Goal: Information Seeking & Learning: Learn about a topic

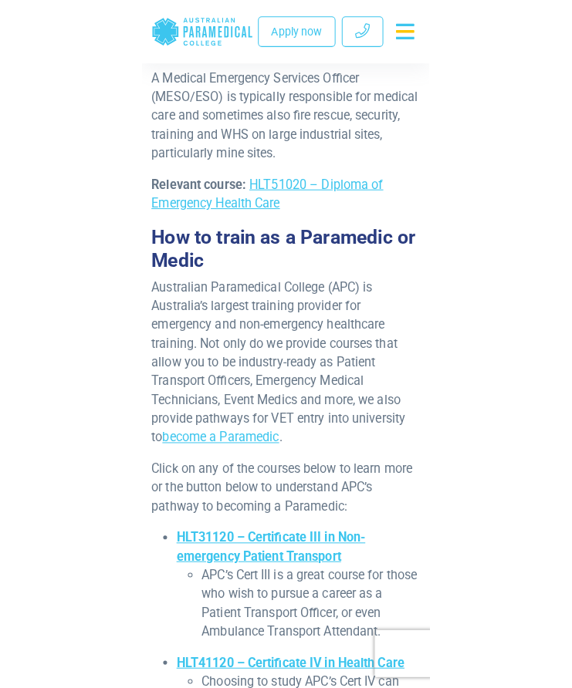
scroll to position [7690, 0]
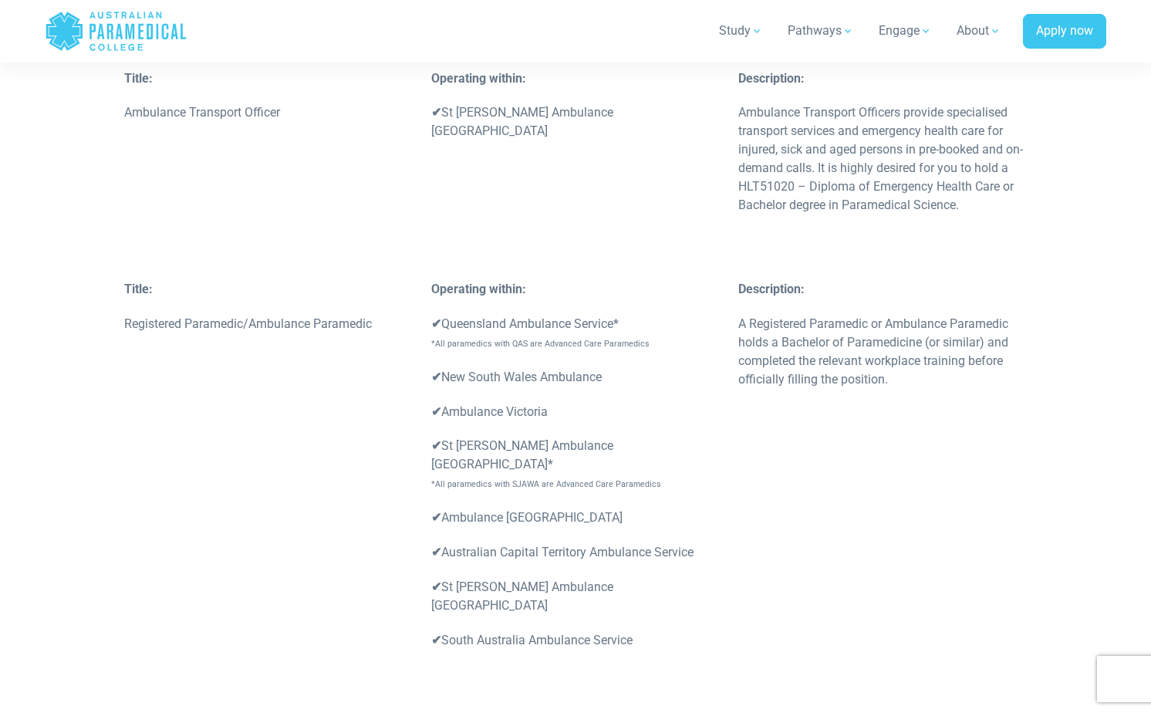
scroll to position [3051, 0]
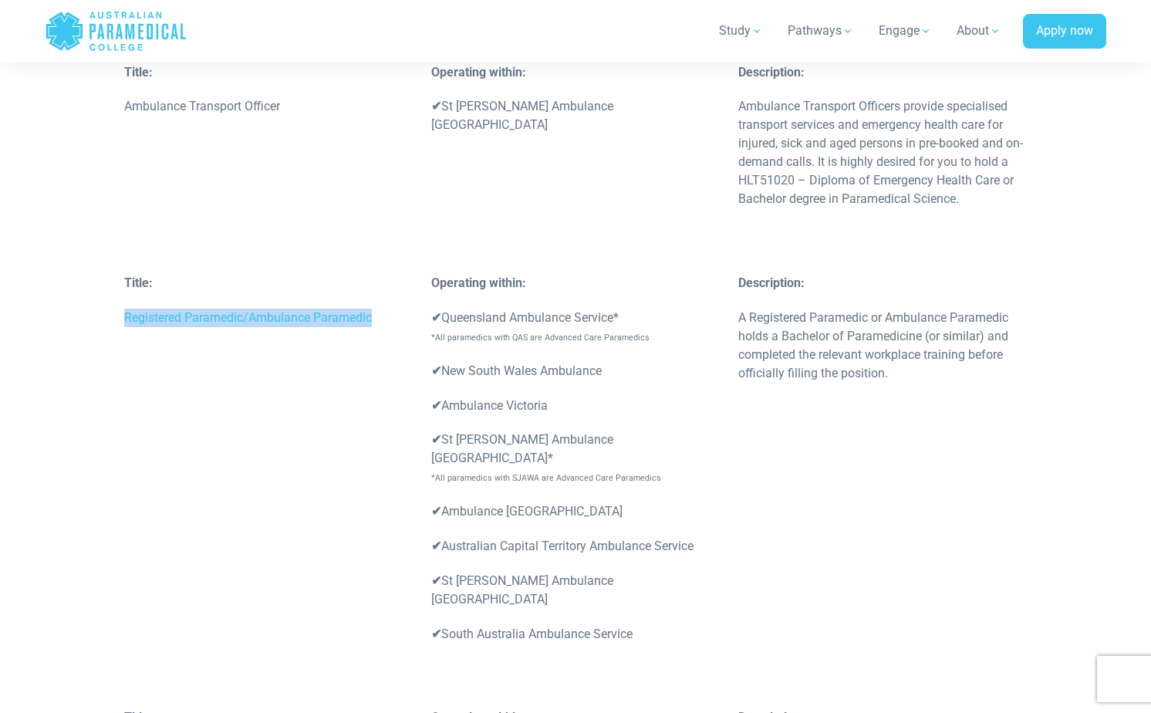
drag, startPoint x: 123, startPoint y: 282, endPoint x: 374, endPoint y: 275, distance: 250.8
click at [374, 275] on div "Title: Registered Paramedic/Ambulance Paramedic" at bounding box center [268, 308] width 307 height 69
copy p "Registered Paramedic/Ambulance Paramedic"
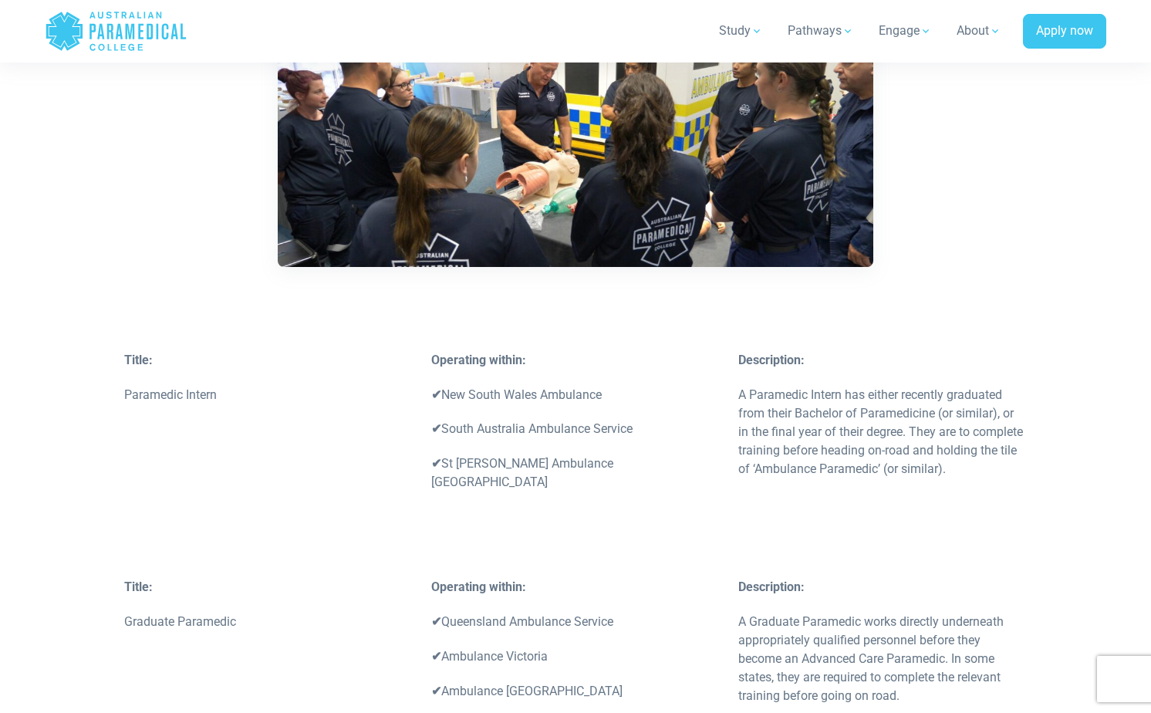
scroll to position [2089, 0]
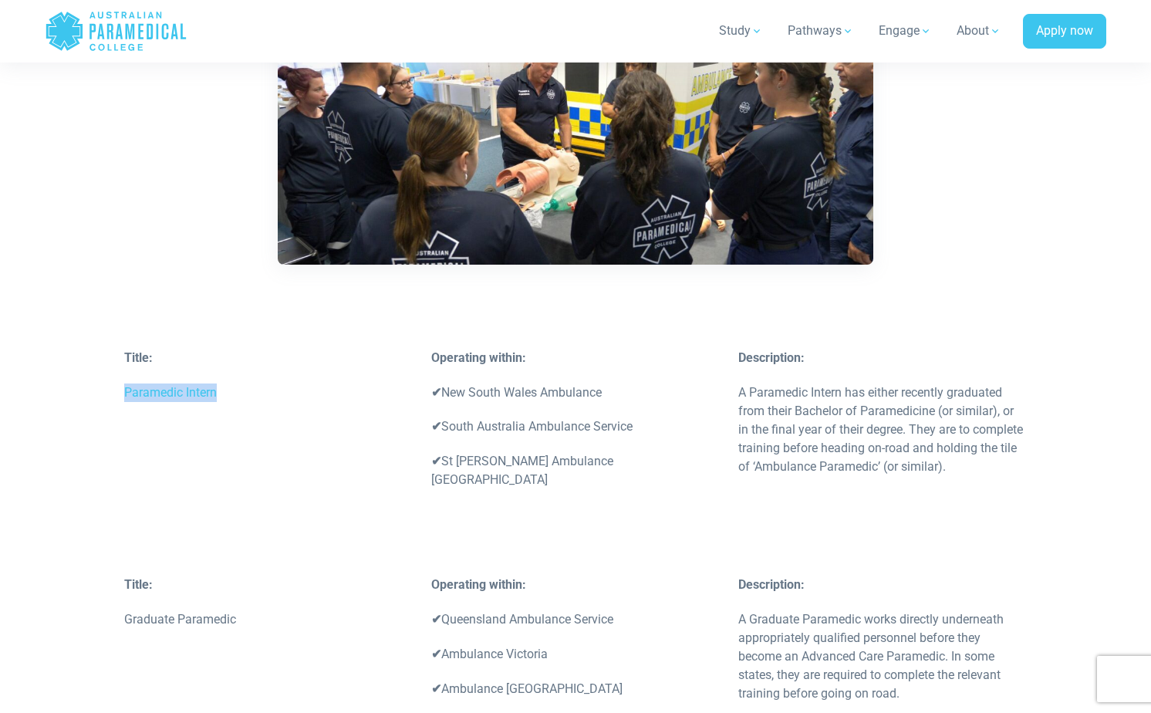
drag, startPoint x: 121, startPoint y: 373, endPoint x: 225, endPoint y: 376, distance: 104.2
click at [225, 376] on div "Title: Paramedic Intern" at bounding box center [268, 383] width 307 height 69
copy p "Paramedic Intern"
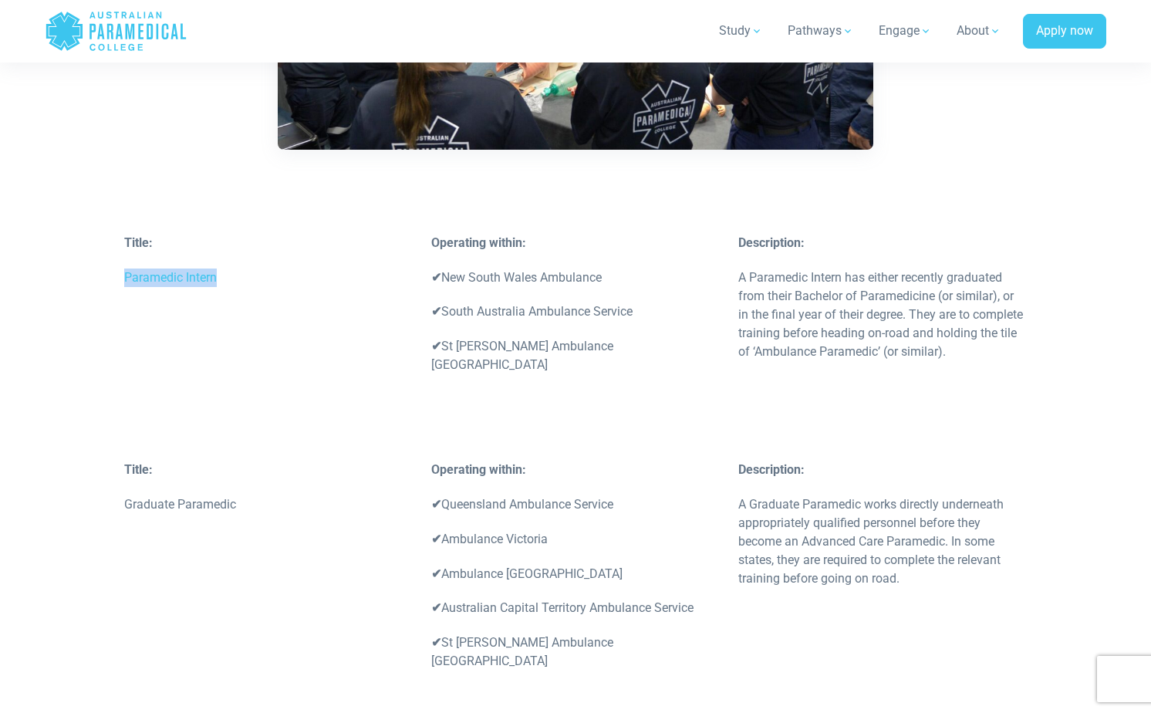
scroll to position [2254, 0]
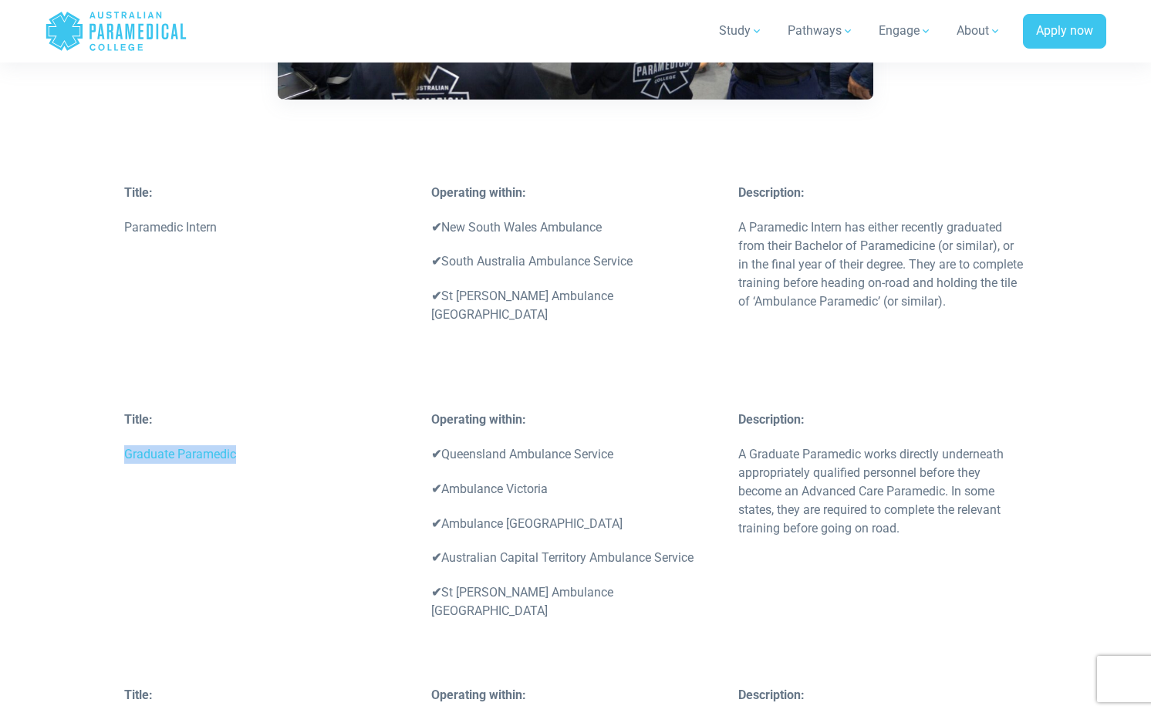
drag, startPoint x: 120, startPoint y: 431, endPoint x: 241, endPoint y: 432, distance: 121.1
click at [241, 432] on div "Title: Graduate Paramedic" at bounding box center [268, 444] width 307 height 69
copy p "Graduate Paramedic"
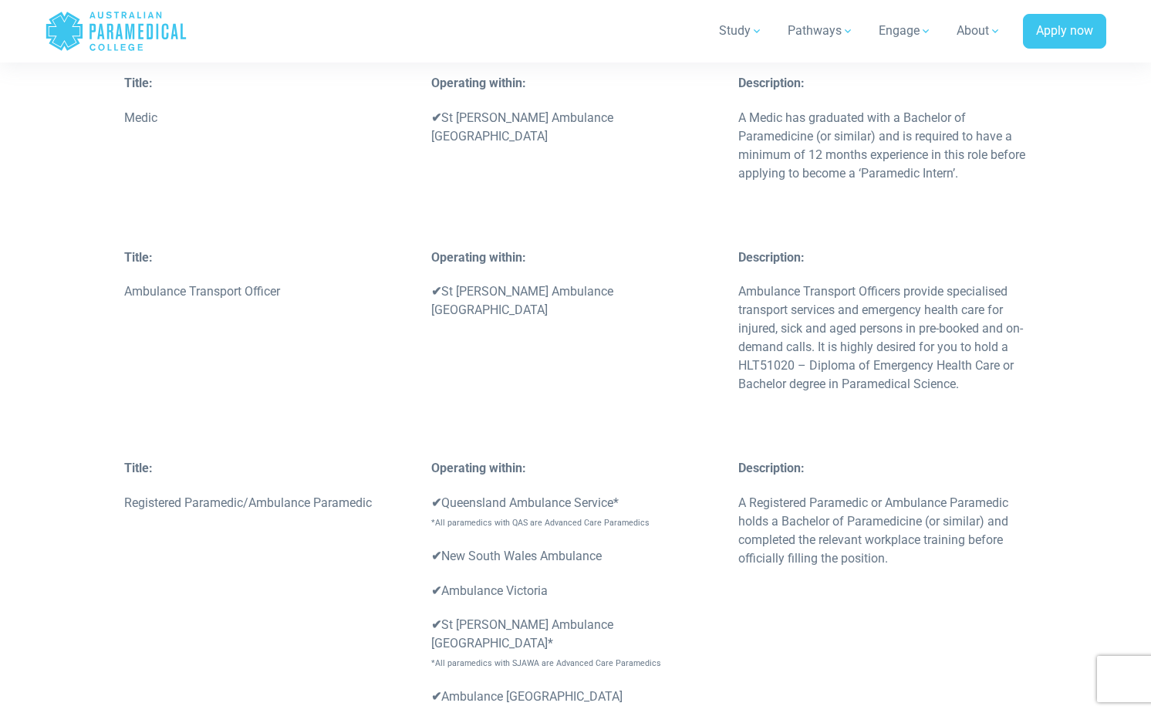
scroll to position [2872, 0]
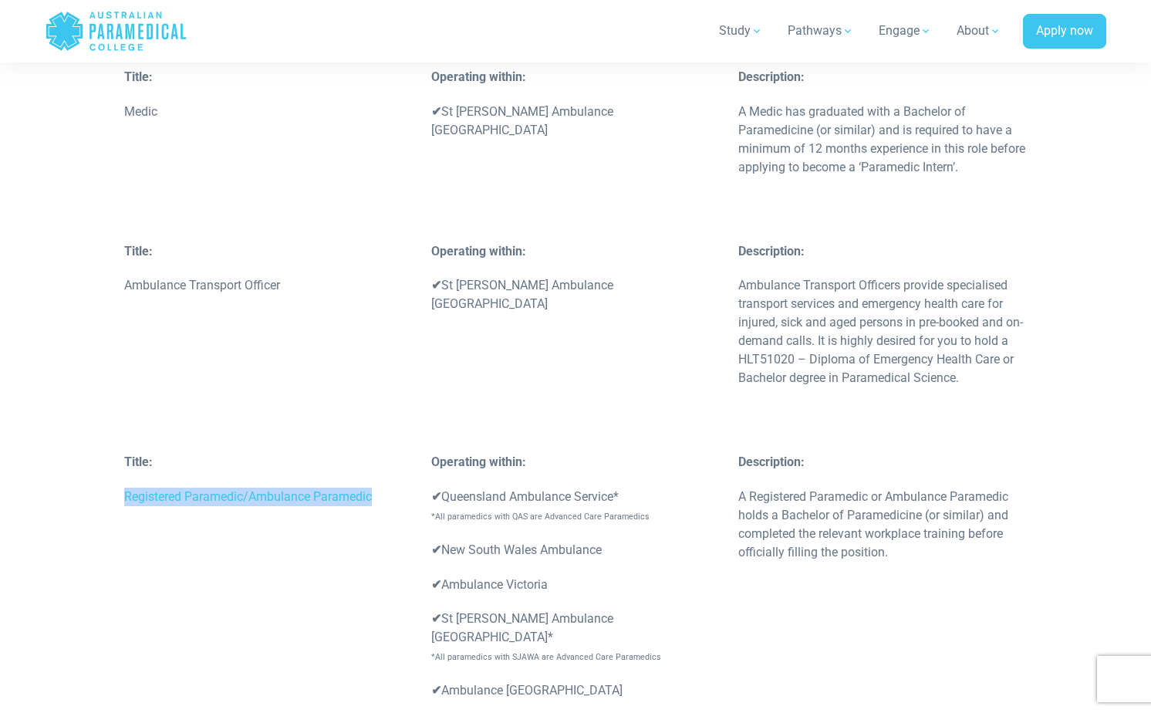
drag, startPoint x: 123, startPoint y: 459, endPoint x: 419, endPoint y: 471, distance: 295.7
click at [419, 471] on div "Title: Registered Paramedic/Ambulance Paramedic" at bounding box center [268, 487] width 307 height 69
copy p "Registered Paramedic/Ambulance Paramedic"
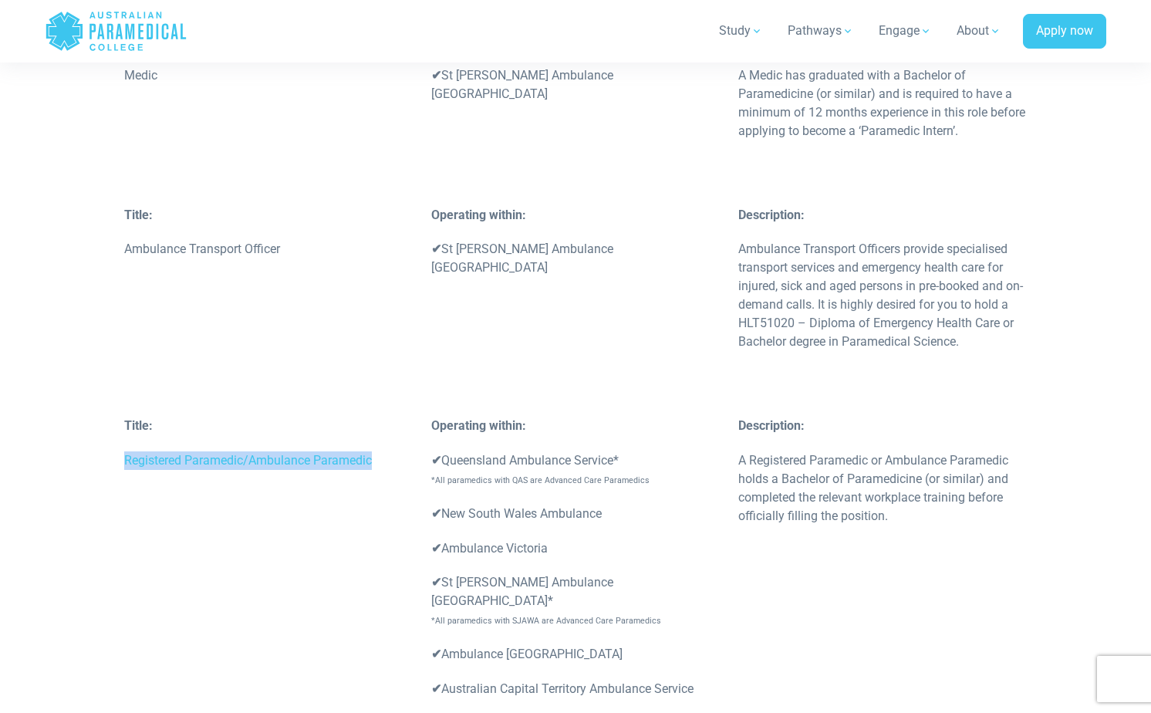
copy p "Registered Paramedic/Ambulance Paramedic"
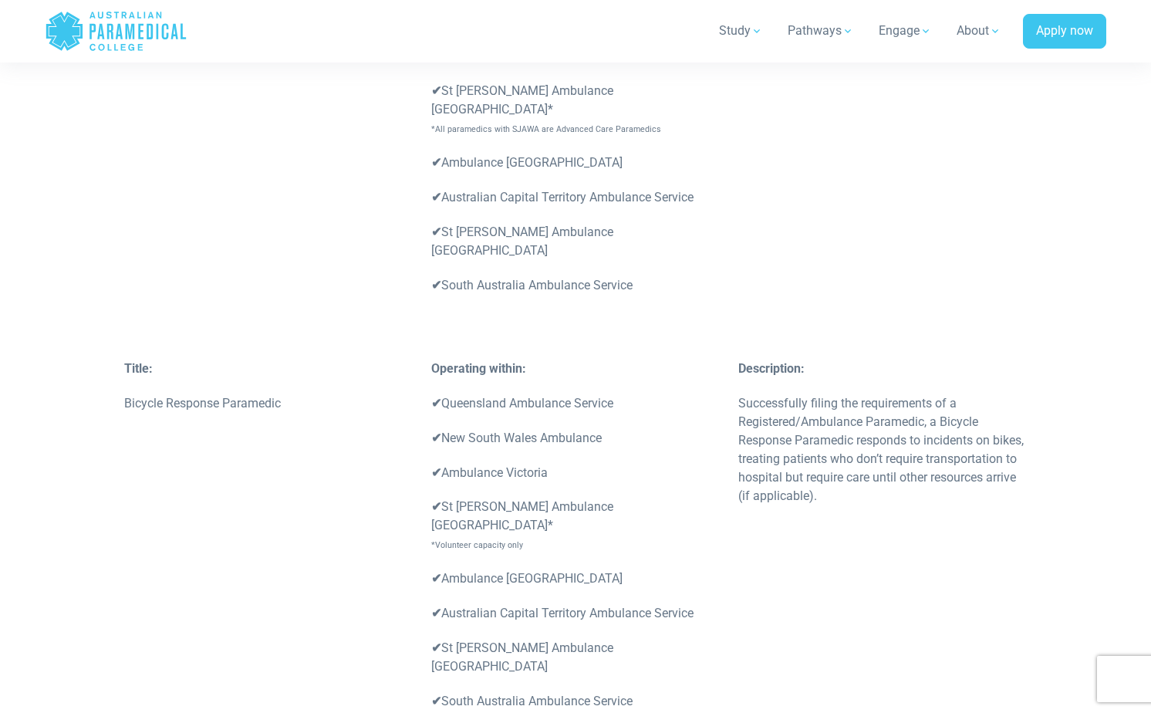
scroll to position [3431, 0]
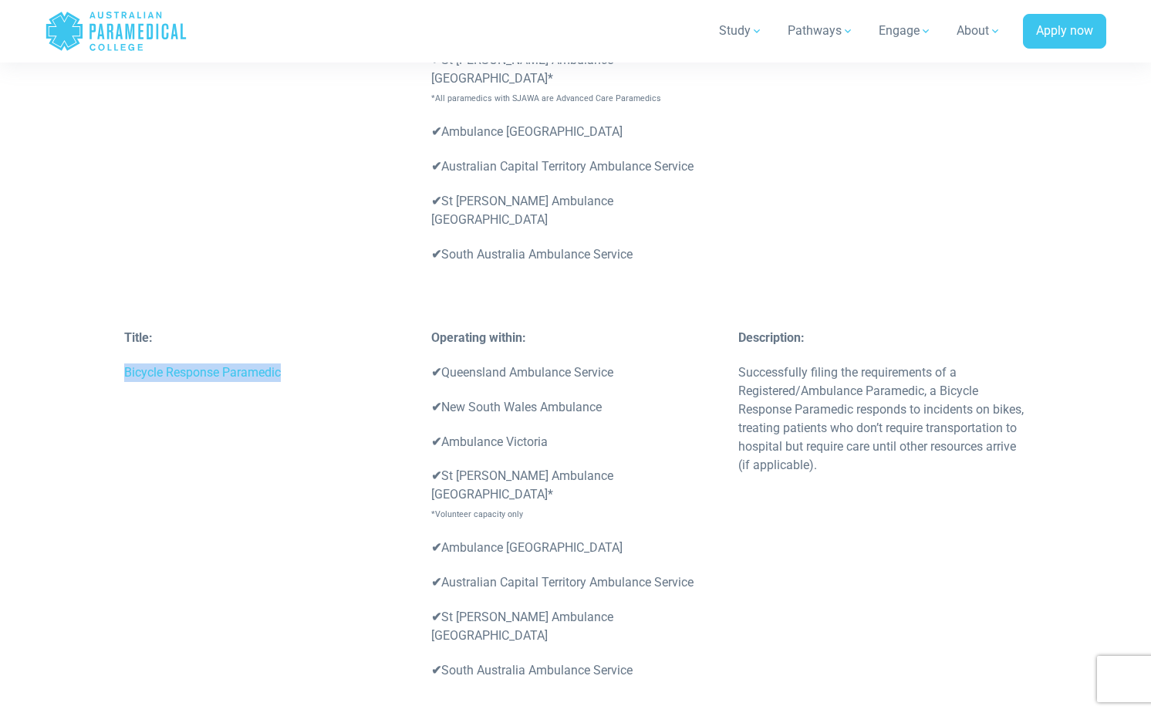
drag, startPoint x: 287, startPoint y: 299, endPoint x: 125, endPoint y: 295, distance: 162.1
click at [125, 363] on p "Bicycle Response Paramedic" at bounding box center [268, 372] width 289 height 19
copy p "Bicycle Response Paramedic"
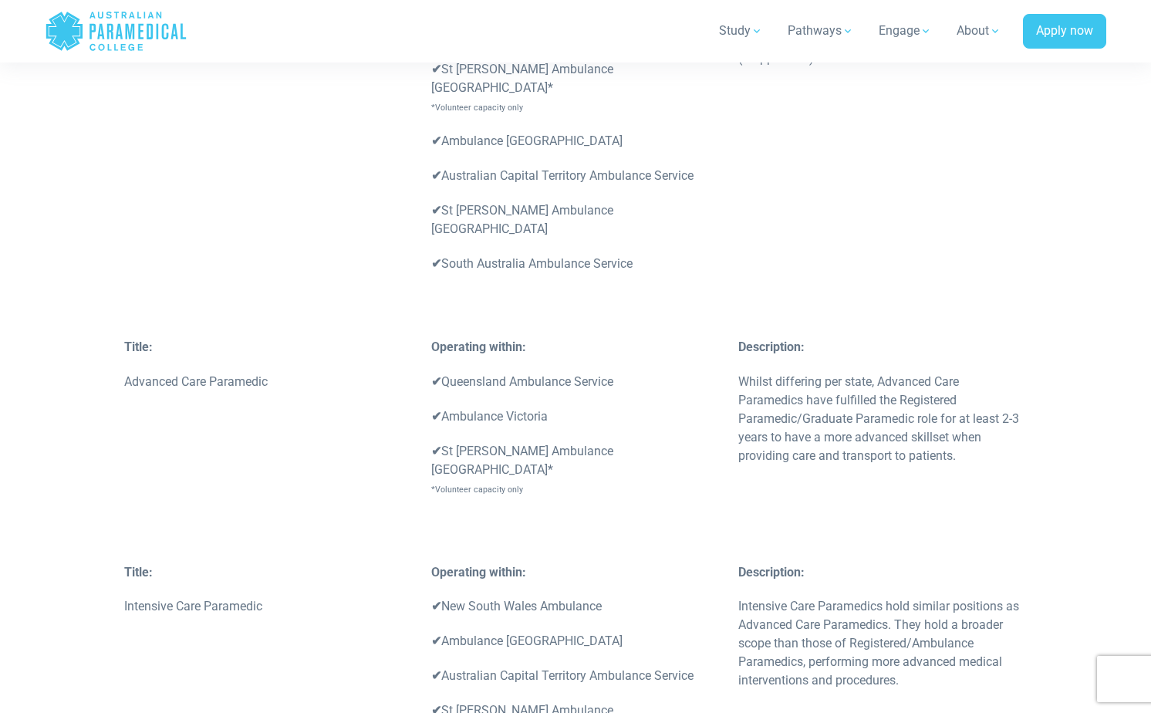
scroll to position [3840, 0]
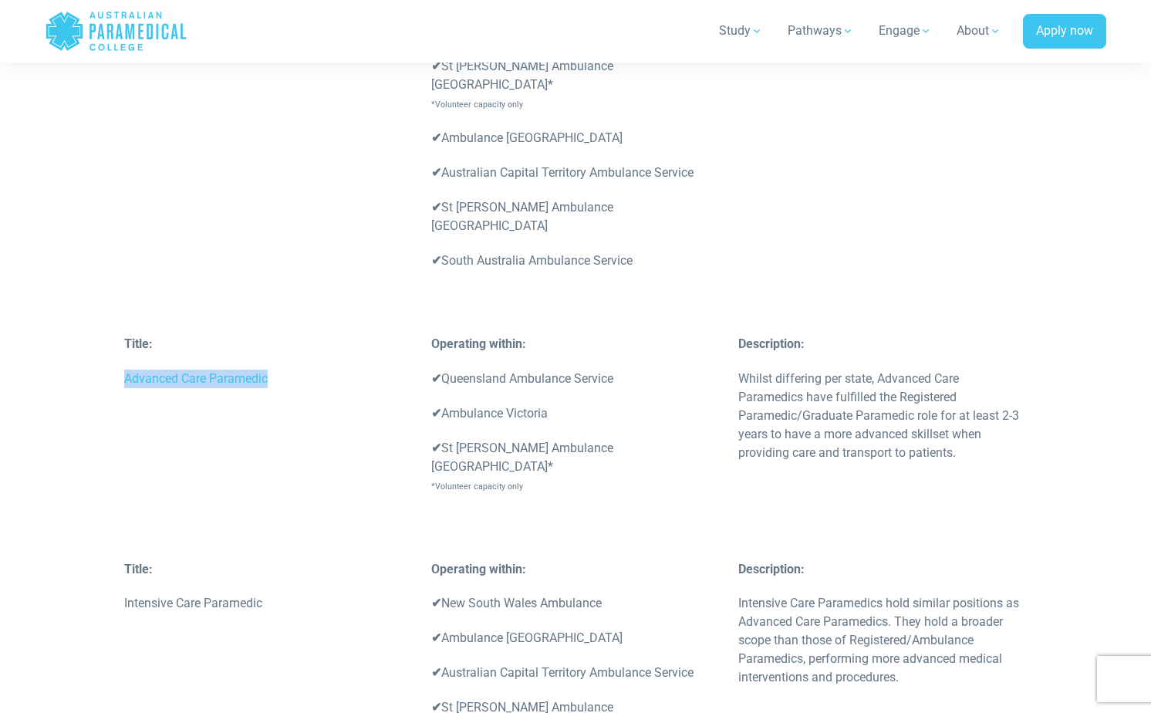
drag, startPoint x: 270, startPoint y: 265, endPoint x: 127, endPoint y: 269, distance: 142.8
click at [127, 370] on p "Advanced Care Paramedic" at bounding box center [268, 379] width 289 height 19
copy p "Advanced Care Paramedic"
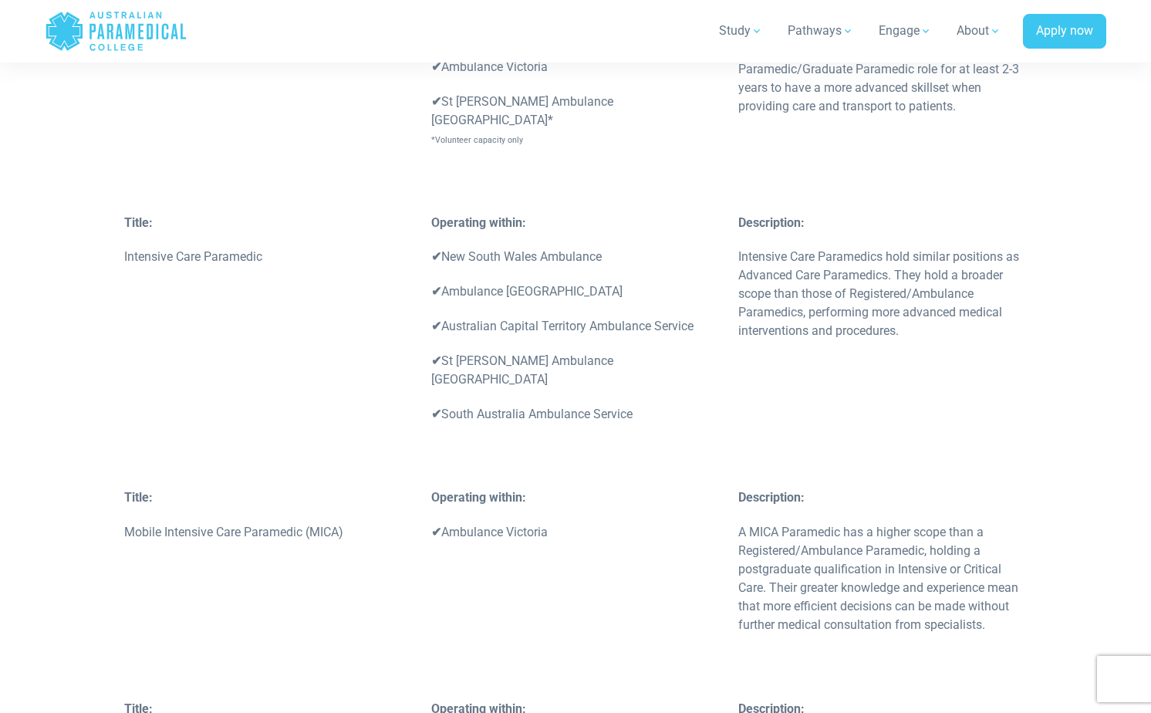
scroll to position [4212, 0]
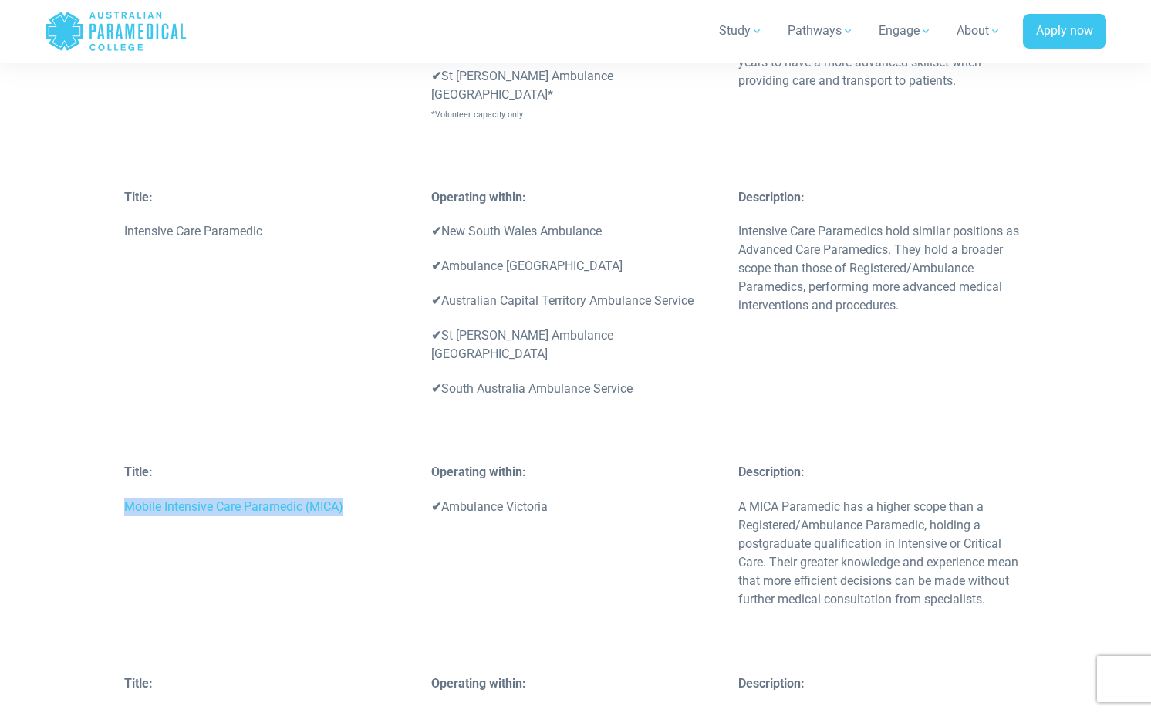
drag, startPoint x: 123, startPoint y: 357, endPoint x: 411, endPoint y: 363, distance: 287.8
click at [411, 463] on div "Title: Mobile Intensive Care Paramedic (MICA)" at bounding box center [268, 497] width 307 height 69
copy p "Mobile Intensive Care Paramedic (MICA)"
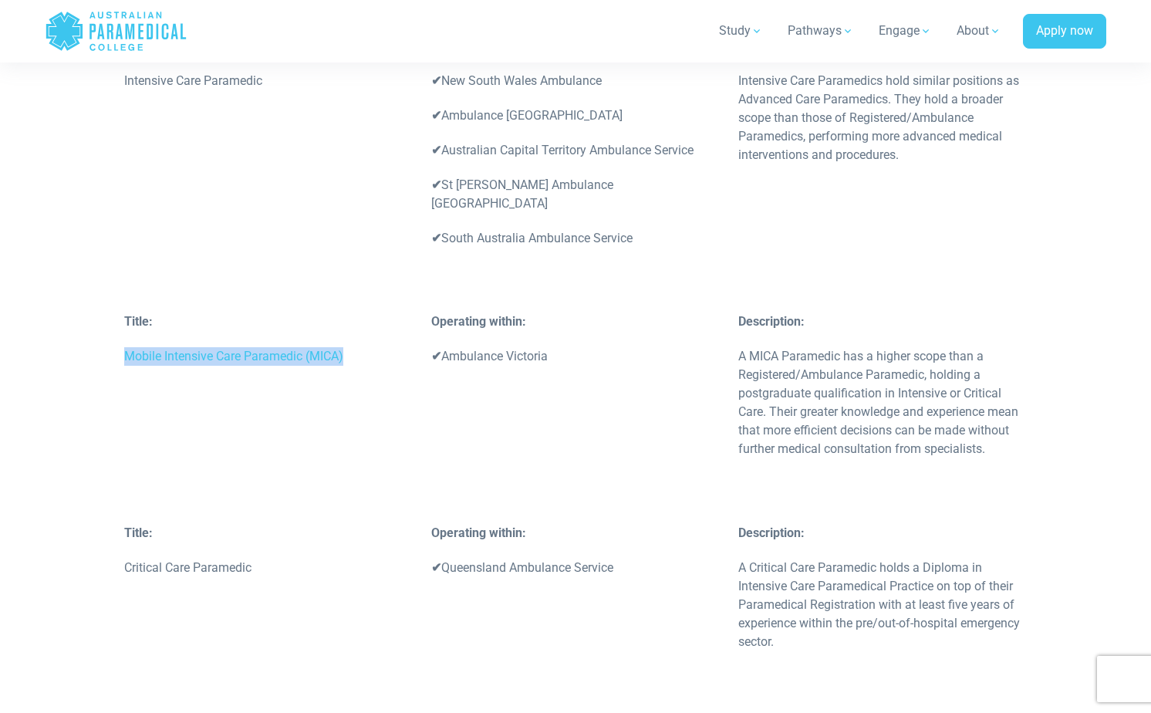
scroll to position [4403, 0]
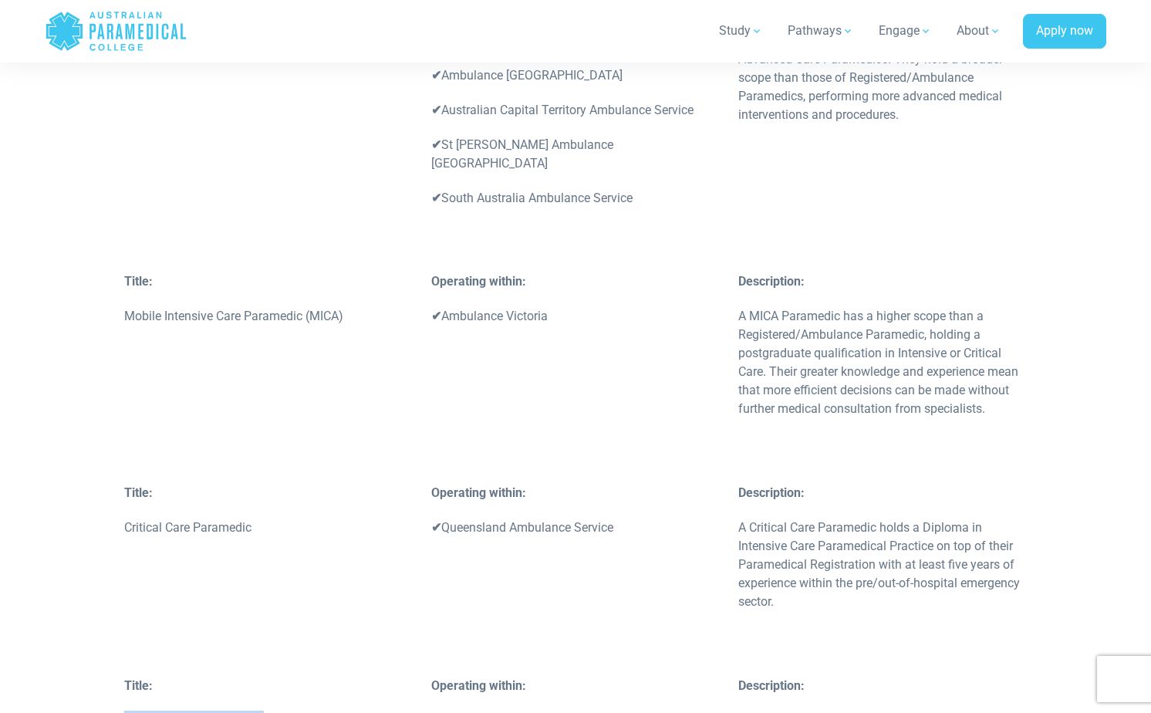
drag, startPoint x: 127, startPoint y: 573, endPoint x: 271, endPoint y: 570, distance: 143.5
click at [271, 711] on p "Extended Care Paramedic" at bounding box center [268, 720] width 289 height 19
copy p "Extended Care Paramedic"
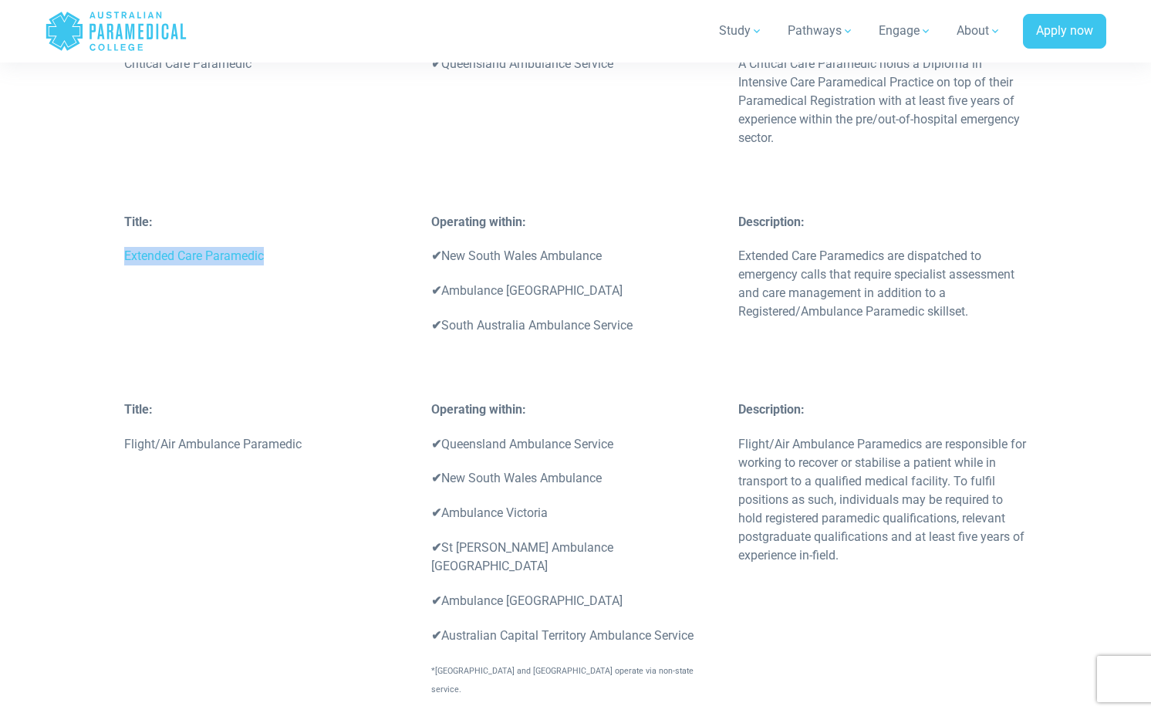
scroll to position [4875, 0]
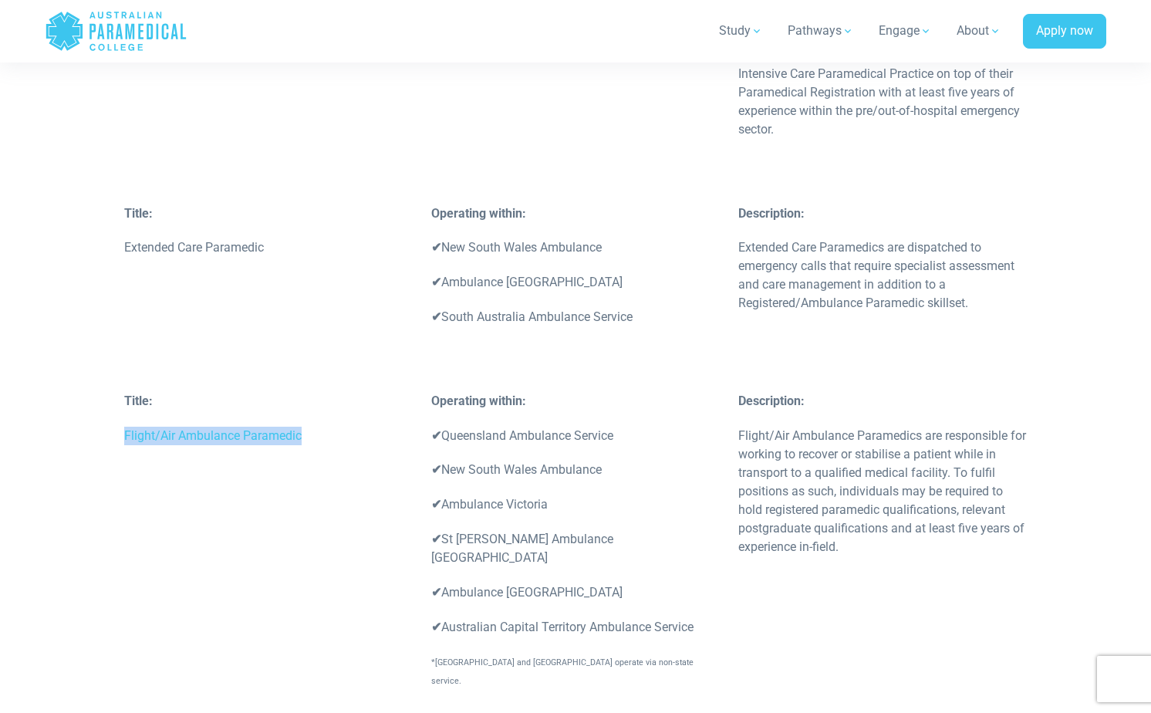
drag, startPoint x: 120, startPoint y: 279, endPoint x: 333, endPoint y: 290, distance: 214.0
click at [333, 392] on div "Title: Flight/Air Ambulance Paramedic" at bounding box center [268, 443] width 307 height 103
copy p "Flight/Air Ambulance Paramedic"
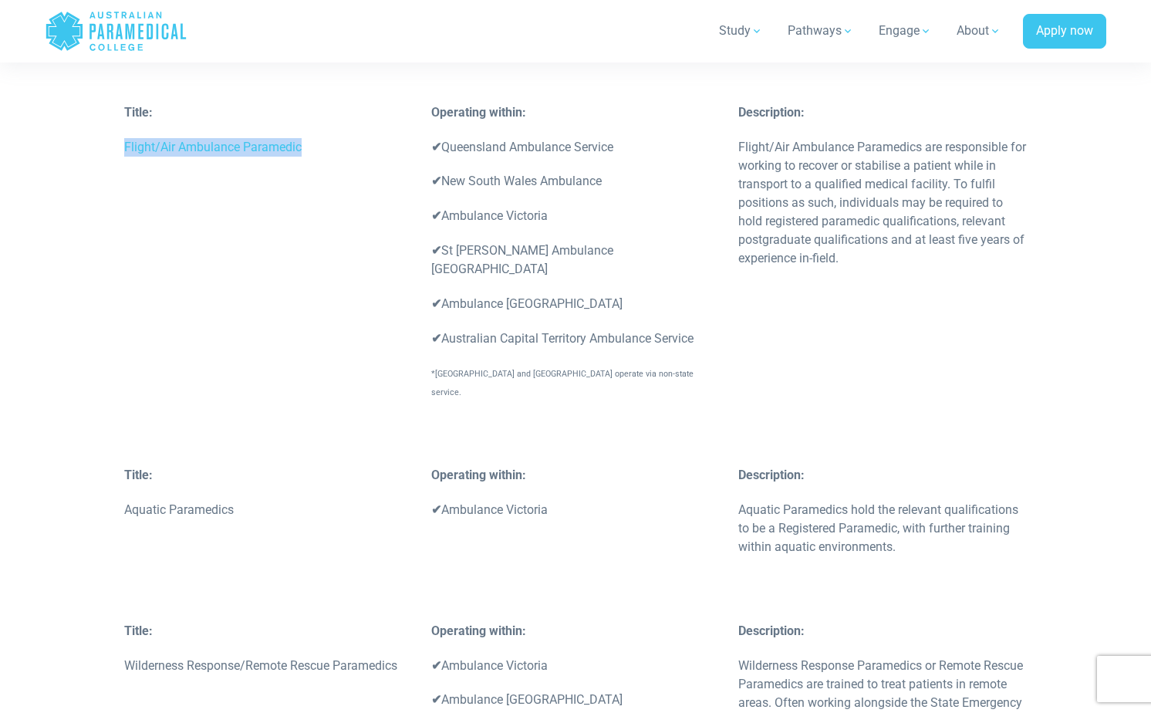
scroll to position [5186, 0]
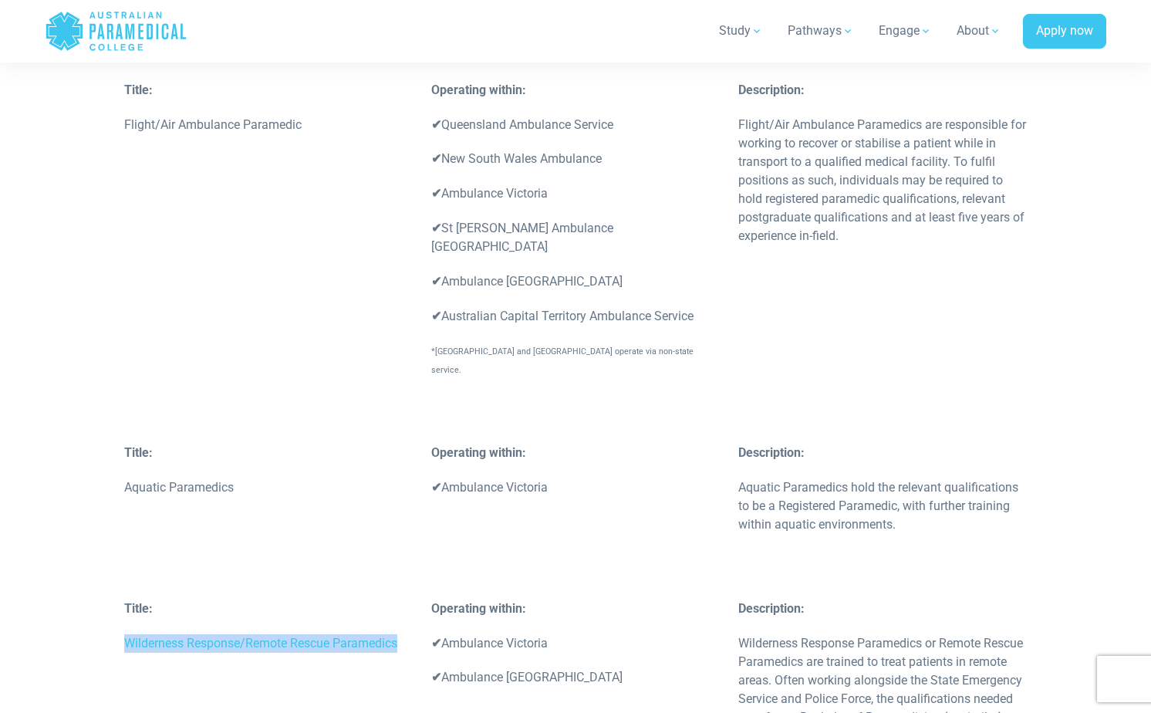
drag, startPoint x: 127, startPoint y: 461, endPoint x: 405, endPoint y: 457, distance: 278.5
click at [405, 634] on p "Wilderness Response/Remote Rescue Paramedics" at bounding box center [268, 643] width 289 height 19
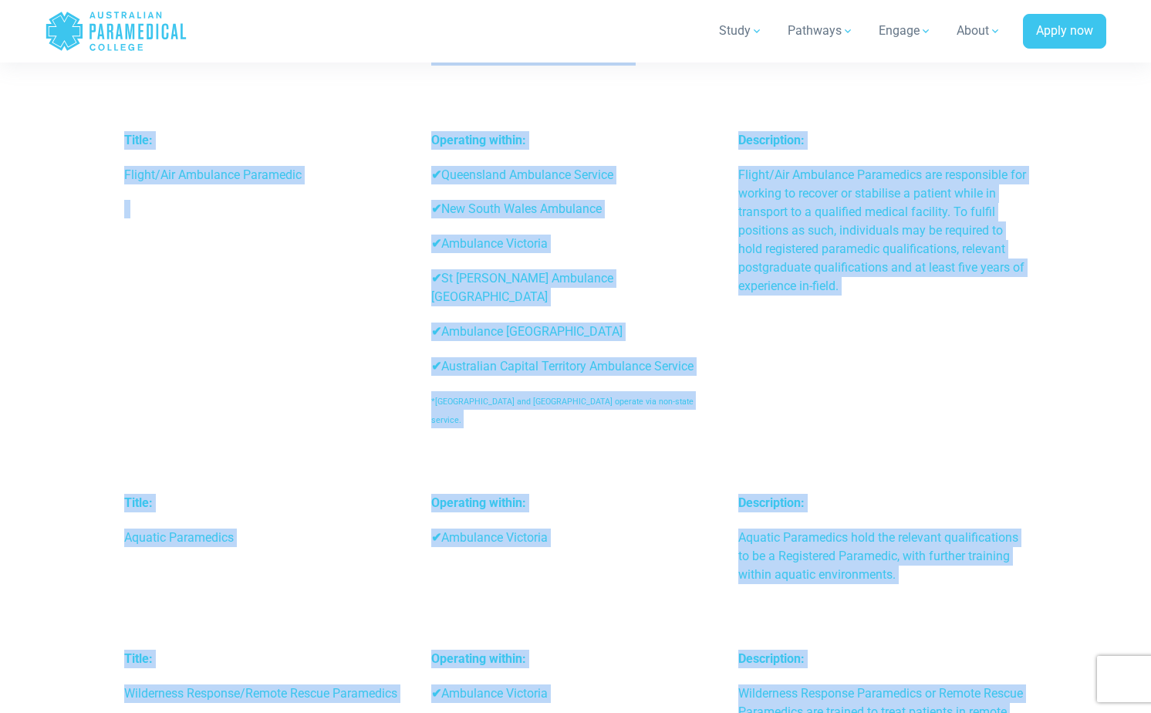
scroll to position [5292, 0]
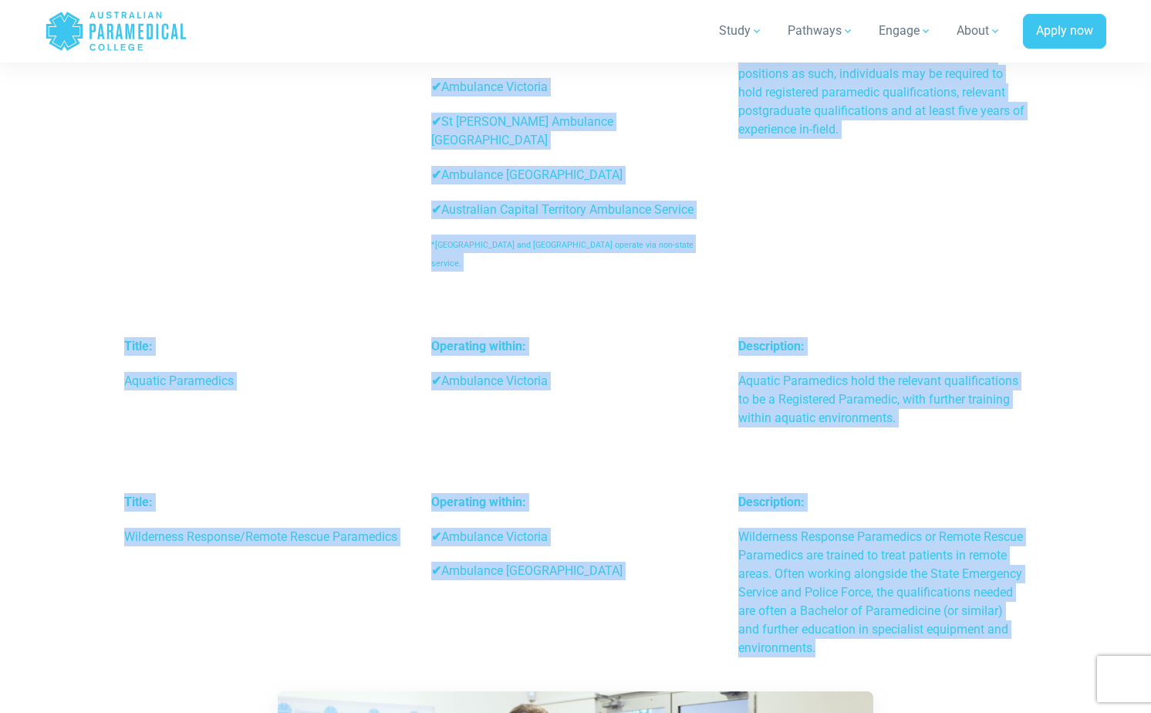
drag, startPoint x: 120, startPoint y: 348, endPoint x: 962, endPoint y: 460, distance: 849.1
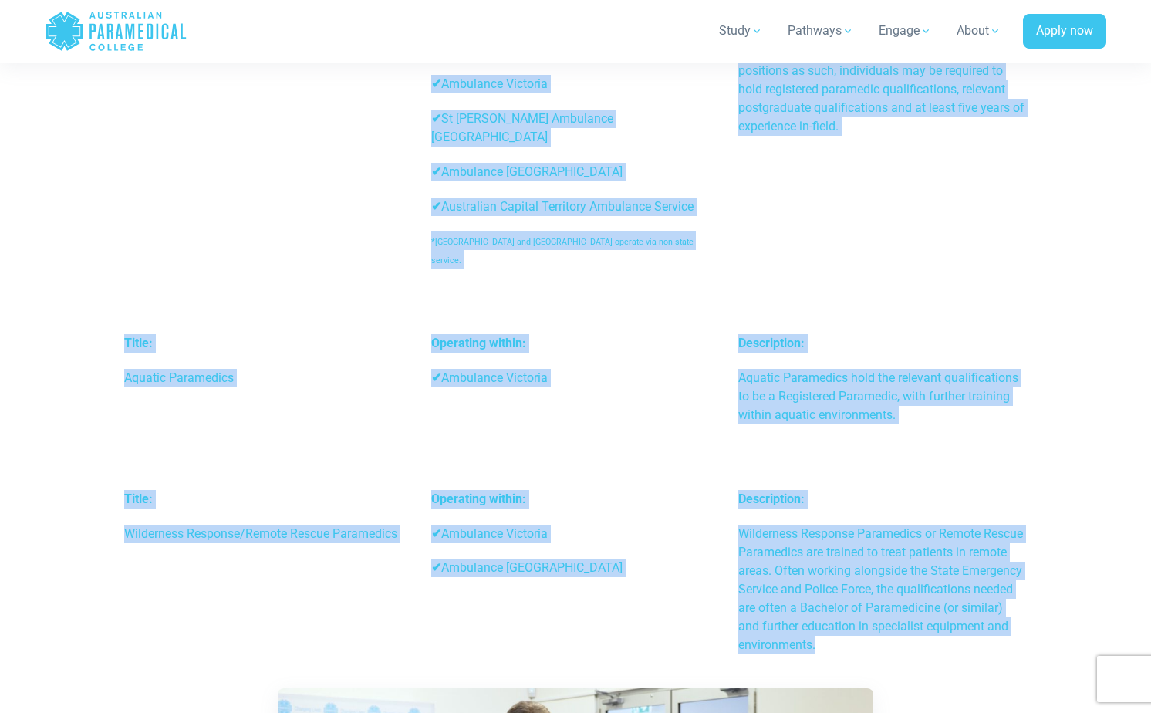
click at [341, 525] on p "Wilderness Response/Remote Rescue Paramedics" at bounding box center [268, 534] width 289 height 19
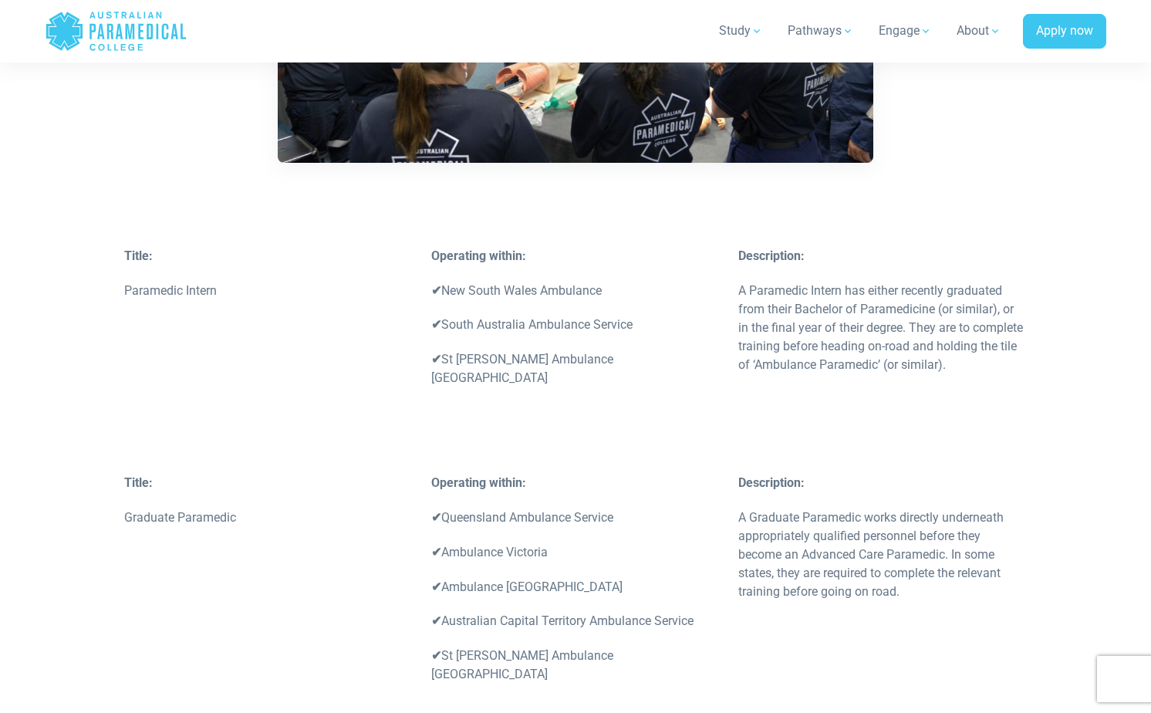
scroll to position [2203, 0]
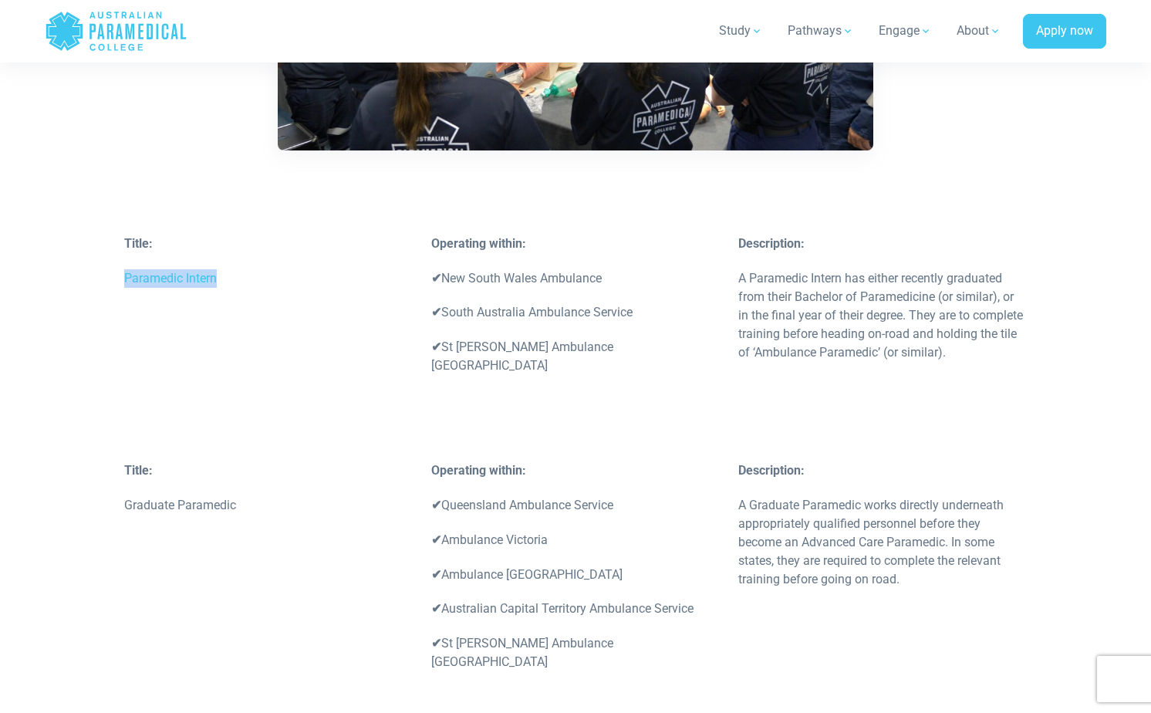
drag, startPoint x: 120, startPoint y: 258, endPoint x: 251, endPoint y: 258, distance: 131.2
click at [251, 258] on div "Title: Paramedic Intern" at bounding box center [268, 269] width 307 height 69
click at [453, 400] on div "Title: Paramedic Intern Operating within: ✔ [GEOGRAPHIC_DATA] Ambulance ✔ South…" at bounding box center [575, 348] width 921 height 227
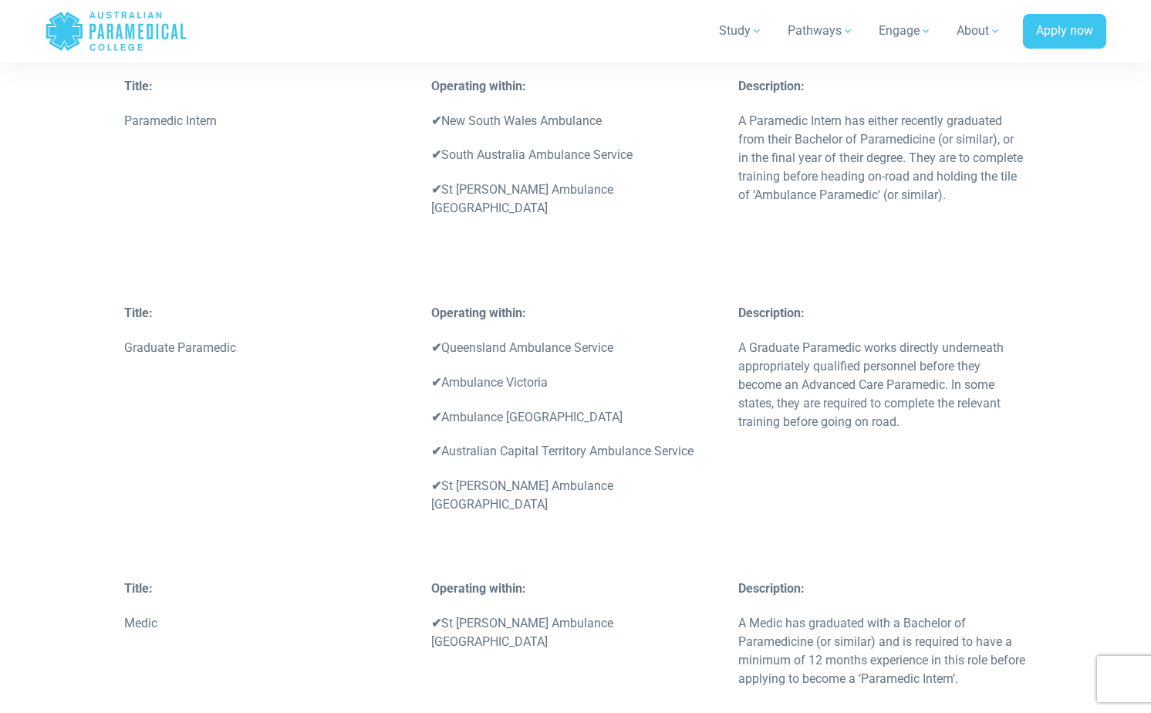
scroll to position [2373, 0]
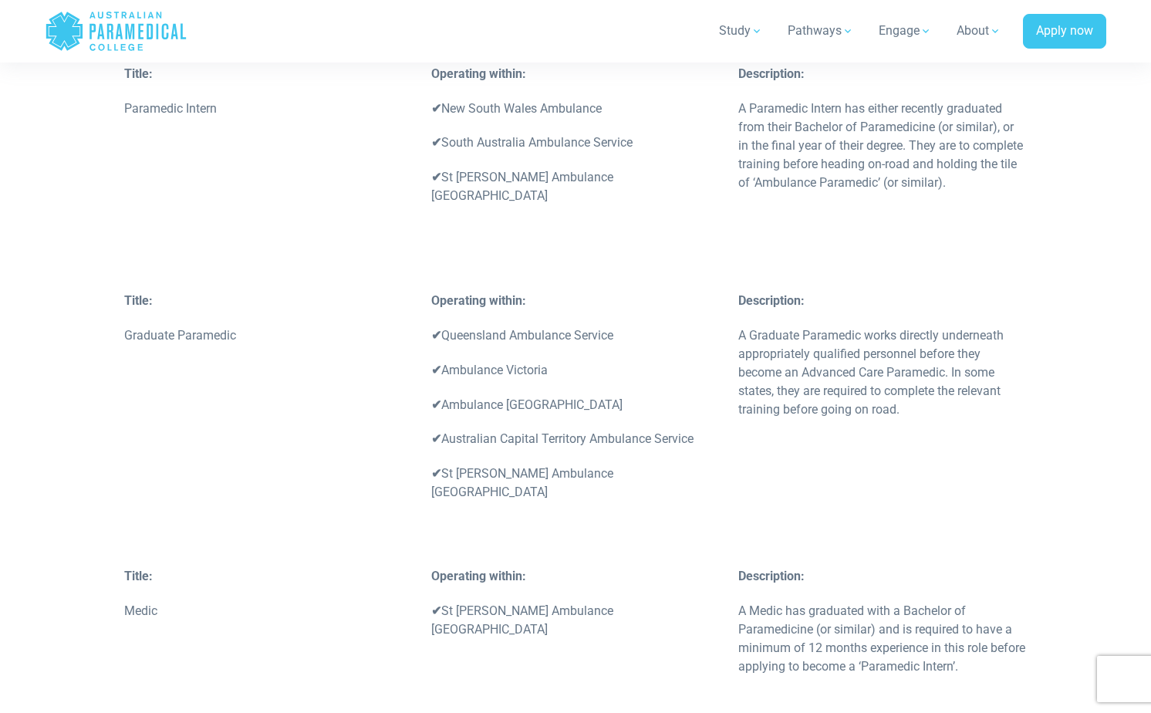
click at [739, 602] on p "A Medic has graduated with a Bachelor of Paramedicine (or similar) and is requi…" at bounding box center [882, 639] width 289 height 74
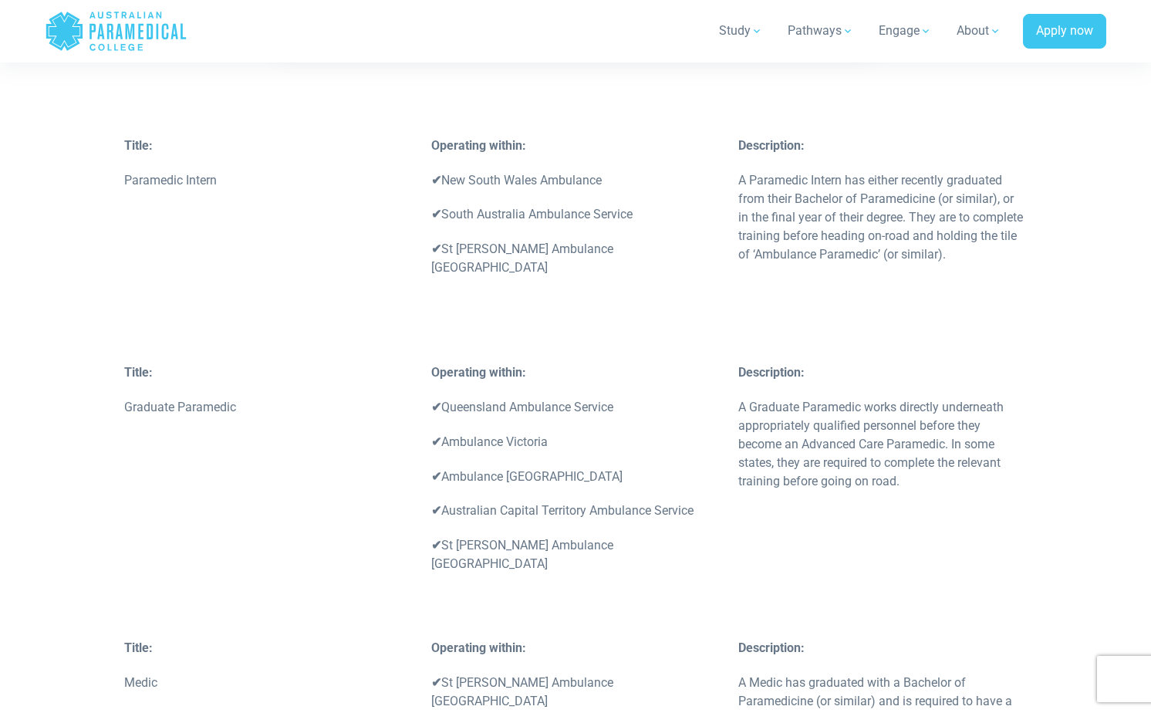
scroll to position [2295, 0]
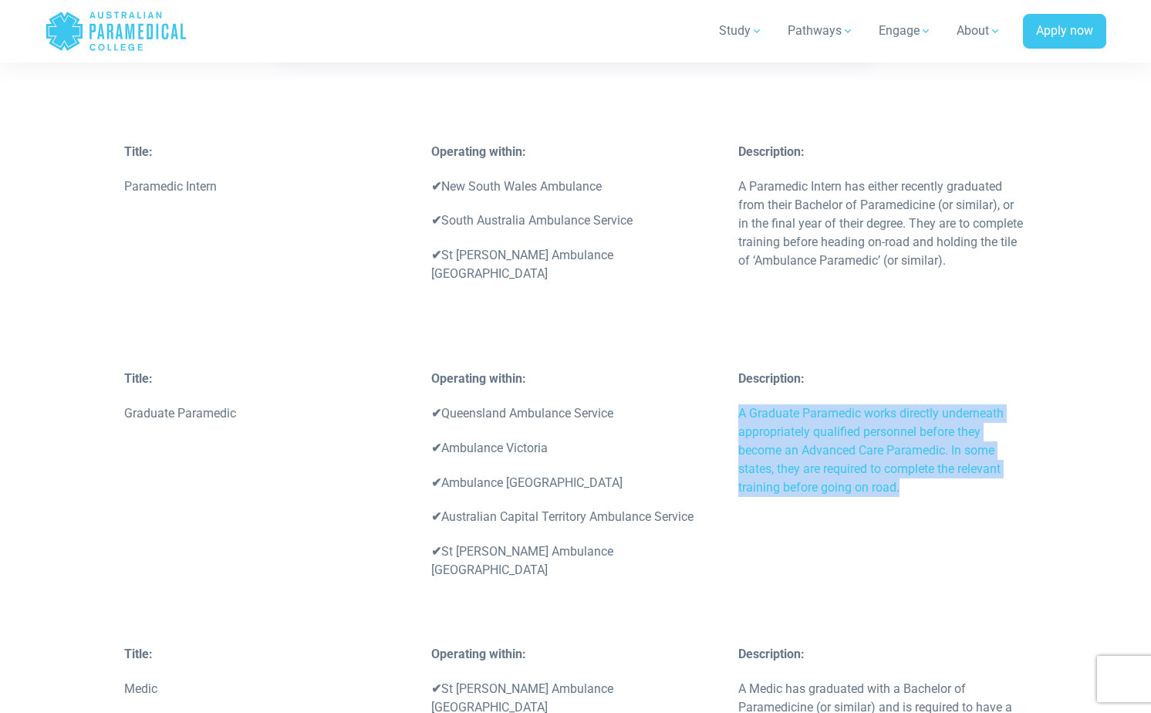
drag, startPoint x: 738, startPoint y: 393, endPoint x: 901, endPoint y: 471, distance: 181.5
click at [903, 472] on p "A Graduate Paramedic works directly underneath appropriately qualified personne…" at bounding box center [882, 450] width 289 height 93
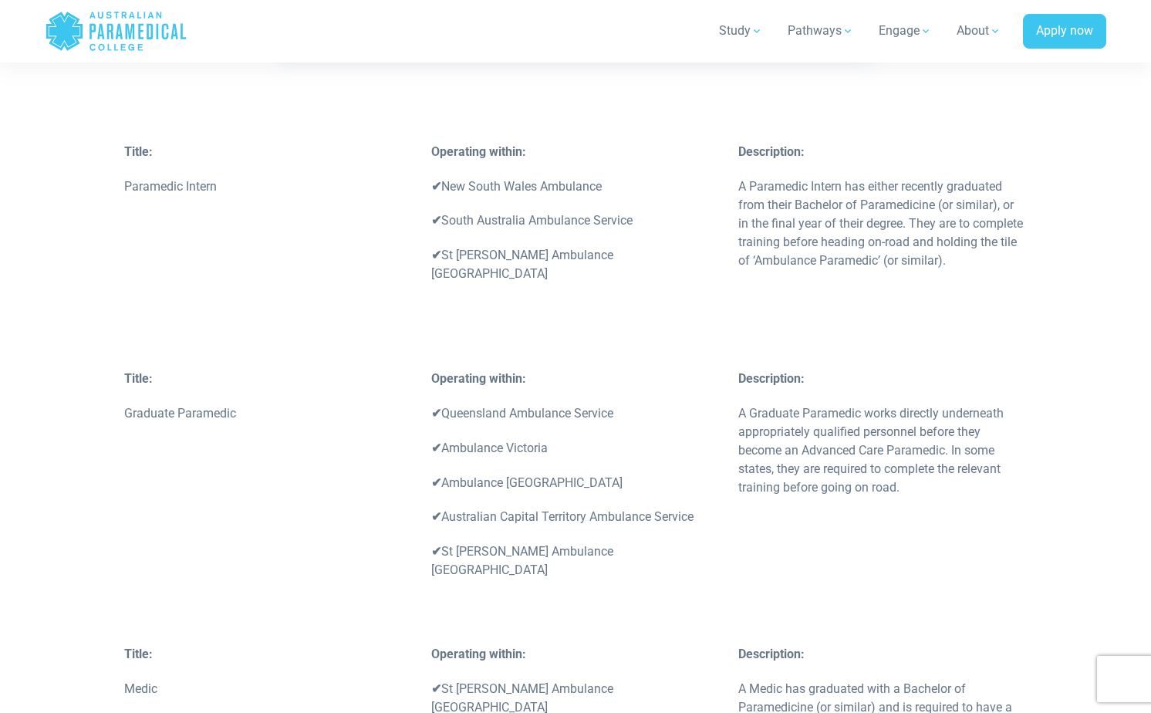
click at [901, 472] on p "A Graduate Paramedic works directly underneath appropriately qualified personne…" at bounding box center [882, 450] width 289 height 93
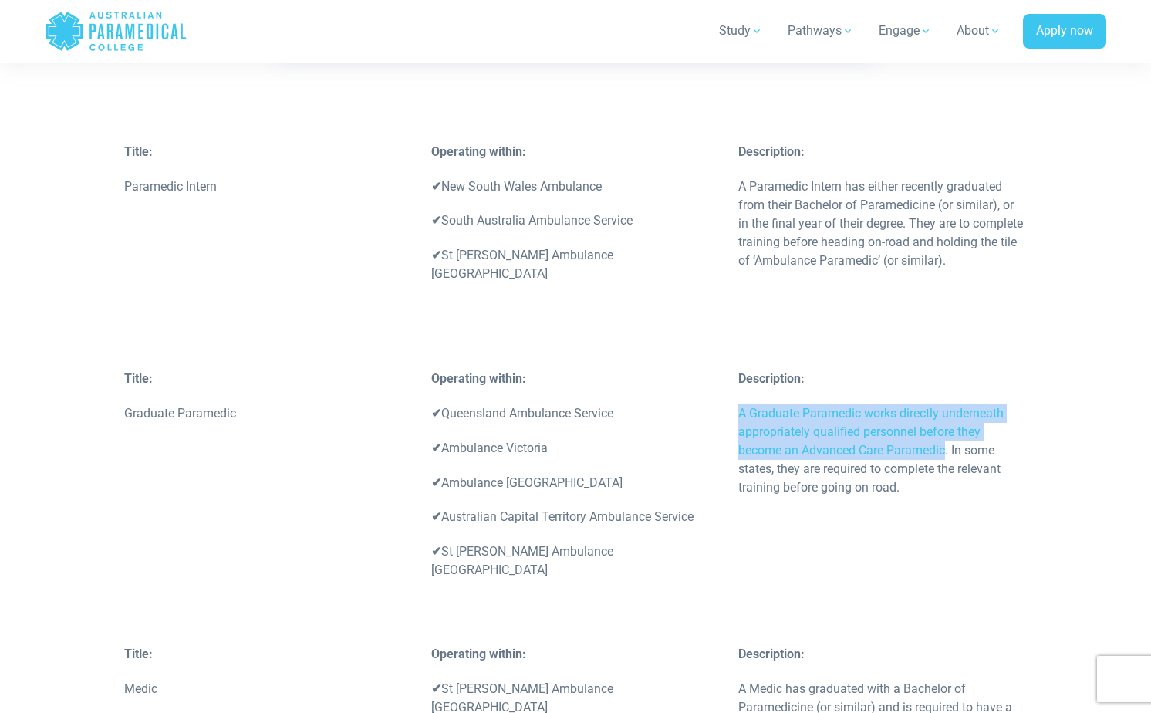
drag, startPoint x: 735, startPoint y: 395, endPoint x: 948, endPoint y: 429, distance: 215.6
click at [948, 429] on div "Description: A Graduate Paramedic works directly underneath appropriately quali…" at bounding box center [882, 441] width 307 height 143
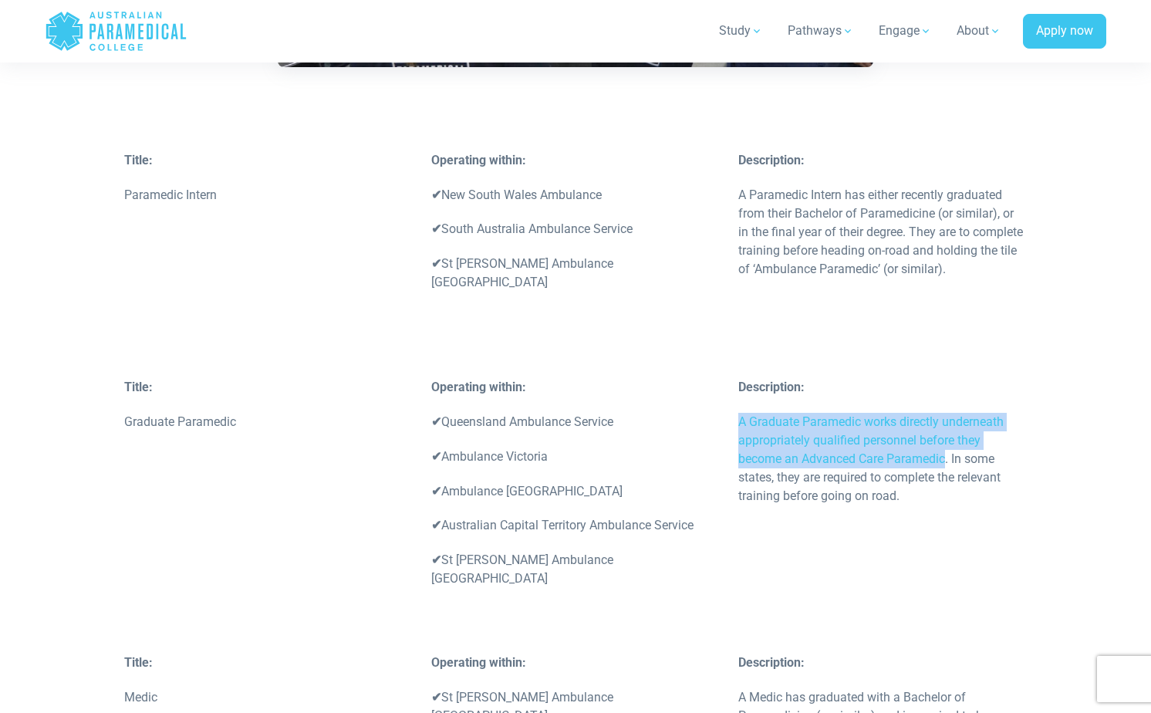
scroll to position [2285, 0]
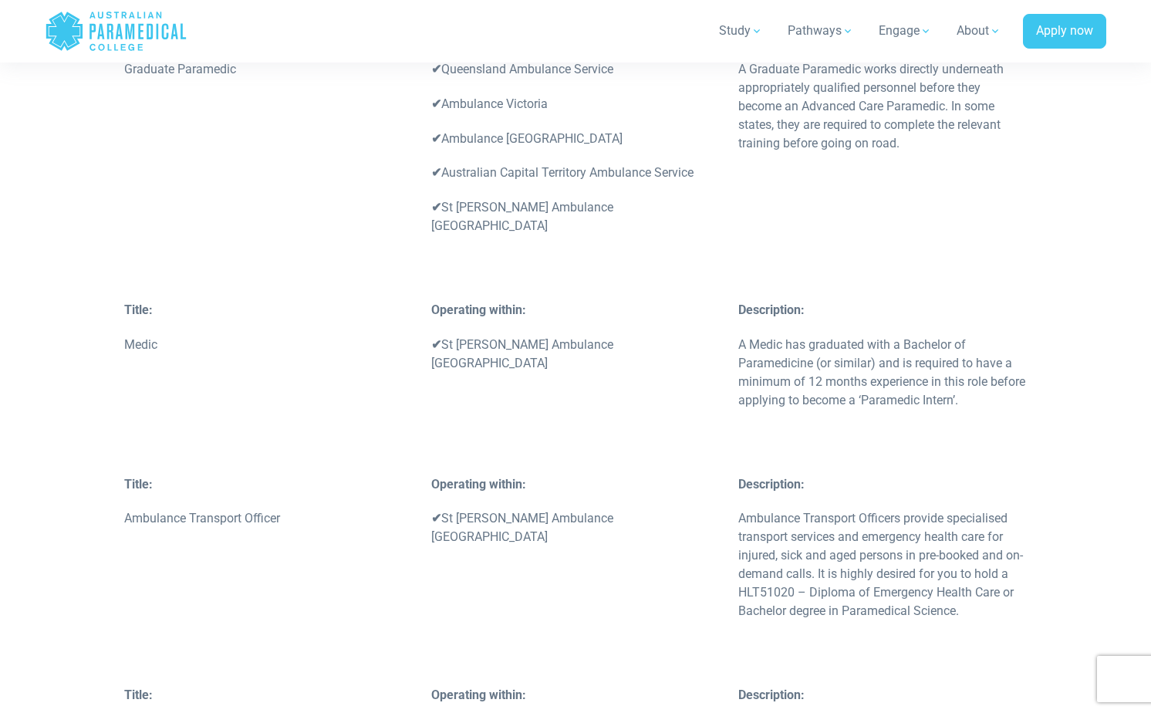
click at [767, 509] on p "Ambulance Transport Officers provide specialised transport services and emergen…" at bounding box center [882, 564] width 289 height 111
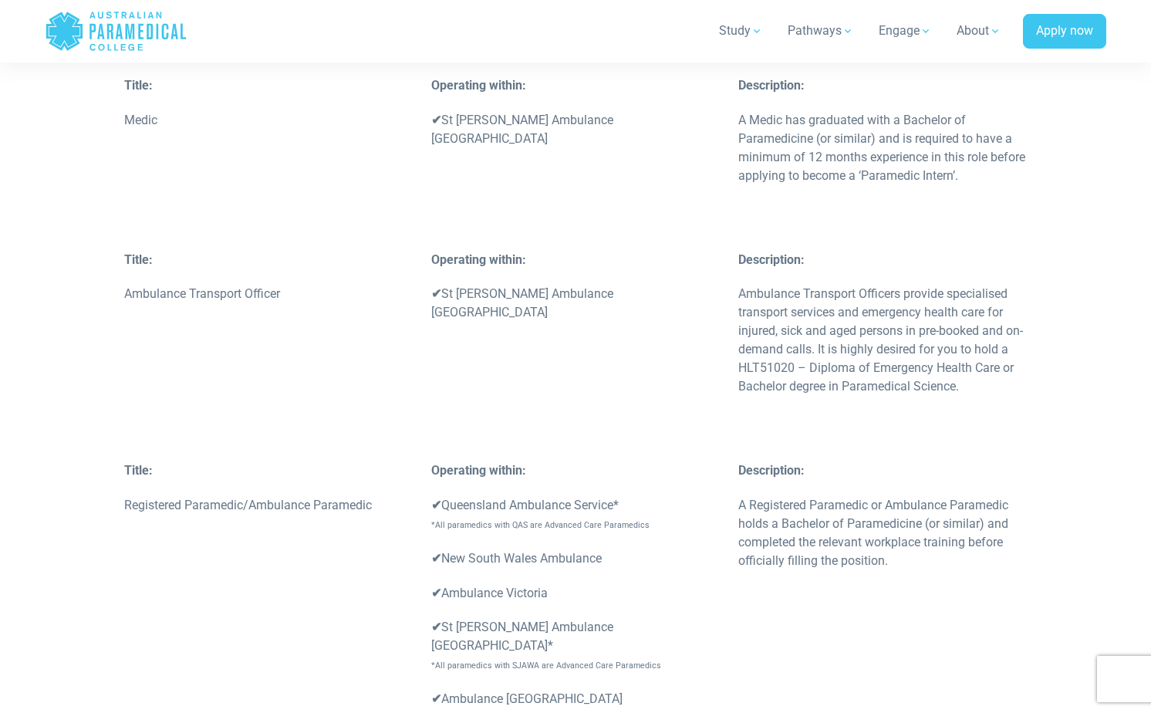
scroll to position [2869, 0]
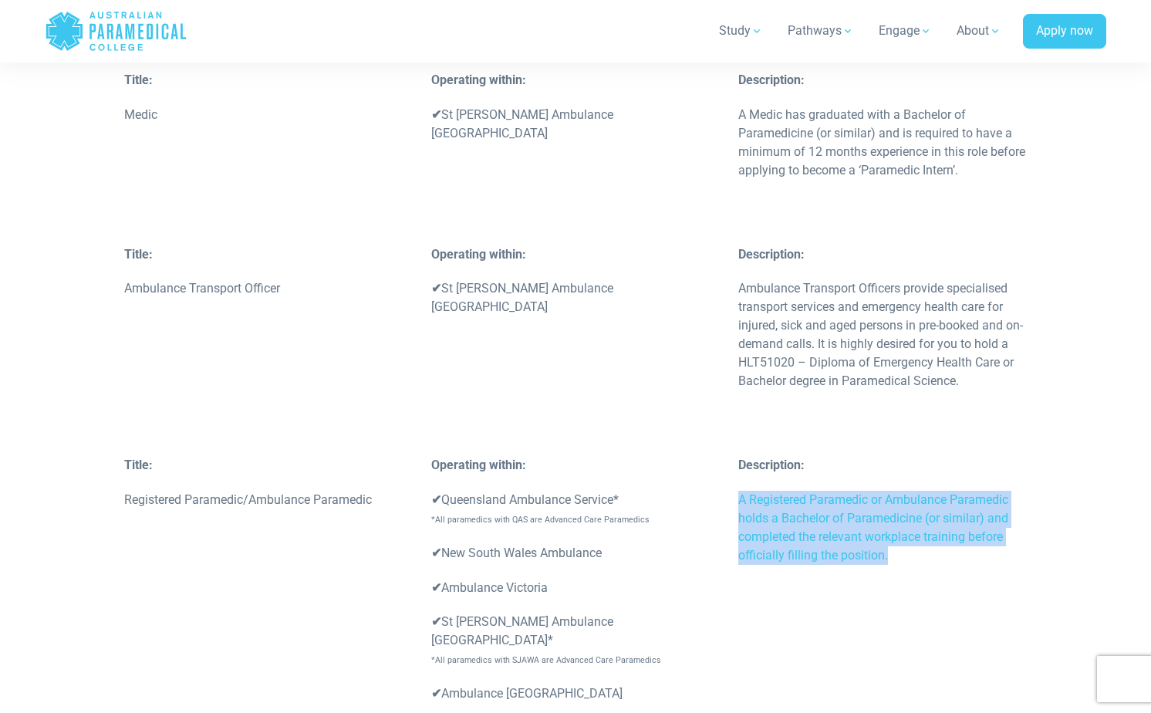
drag, startPoint x: 891, startPoint y: 522, endPoint x: 741, endPoint y: 464, distance: 160.7
click at [741, 491] on p "A Registered Paramedic or Ambulance Paramedic holds a Bachelor of Paramedicine …" at bounding box center [882, 528] width 289 height 74
